Goal: Submit feedback/report problem

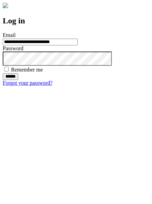
click at [18, 80] on input "******" at bounding box center [11, 76] width 16 height 7
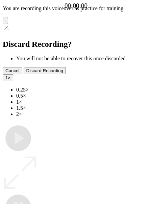
type input "**********"
